Goal: Task Accomplishment & Management: Use online tool/utility

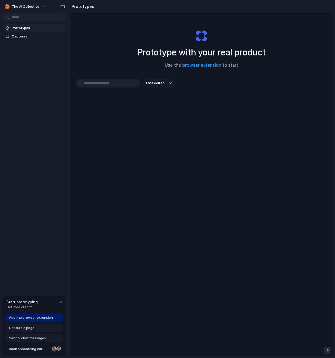
click at [186, 235] on div "Prototype with your real product Use the browser extension to start Last edited" at bounding box center [202, 198] width 264 height 371
click at [231, 137] on div "Prototype with your real product Use the browser extension to start Last edited" at bounding box center [202, 198] width 264 height 371
click at [31, 6] on span "The AI Collective" at bounding box center [25, 6] width 27 height 5
click at [29, 21] on li "Settings" at bounding box center [25, 18] width 43 height 8
click at [43, 67] on div "Prototypes Captures" at bounding box center [34, 54] width 69 height 108
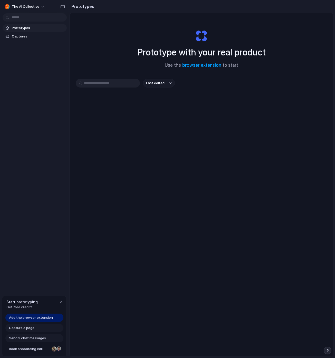
click at [45, 319] on span "Add the browser extension" at bounding box center [31, 317] width 44 height 5
click at [43, 319] on span "Add the browser extension" at bounding box center [31, 317] width 44 height 5
click at [35, 318] on span "Add the browser extension" at bounding box center [31, 317] width 44 height 5
click at [201, 65] on link "browser extension" at bounding box center [201, 65] width 39 height 5
click at [193, 180] on div "Prototype with your real product Use the browser extension to start Last edited" at bounding box center [202, 198] width 264 height 371
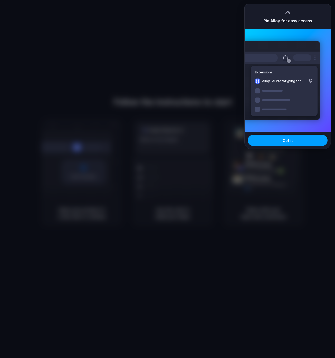
click at [281, 141] on button "Got it" at bounding box center [288, 140] width 80 height 11
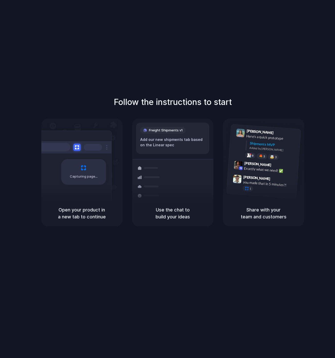
click at [218, 271] on div "Follow the instructions to start Capturing page Open your product in a new tab …" at bounding box center [172, 184] width 345 height 369
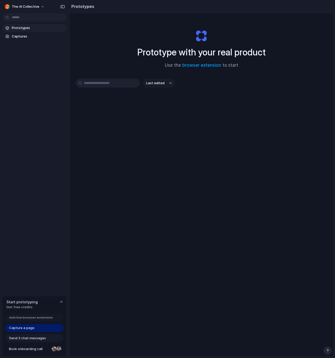
click at [177, 265] on div "Prototype with your real product Use the browser extension to start Last edited" at bounding box center [202, 198] width 264 height 371
click at [38, 329] on link "Capture a page" at bounding box center [34, 328] width 58 height 8
click at [169, 287] on div "Prototype with your real product Use the browser extension to start Last edited" at bounding box center [202, 198] width 264 height 371
